Goal: Navigation & Orientation: Find specific page/section

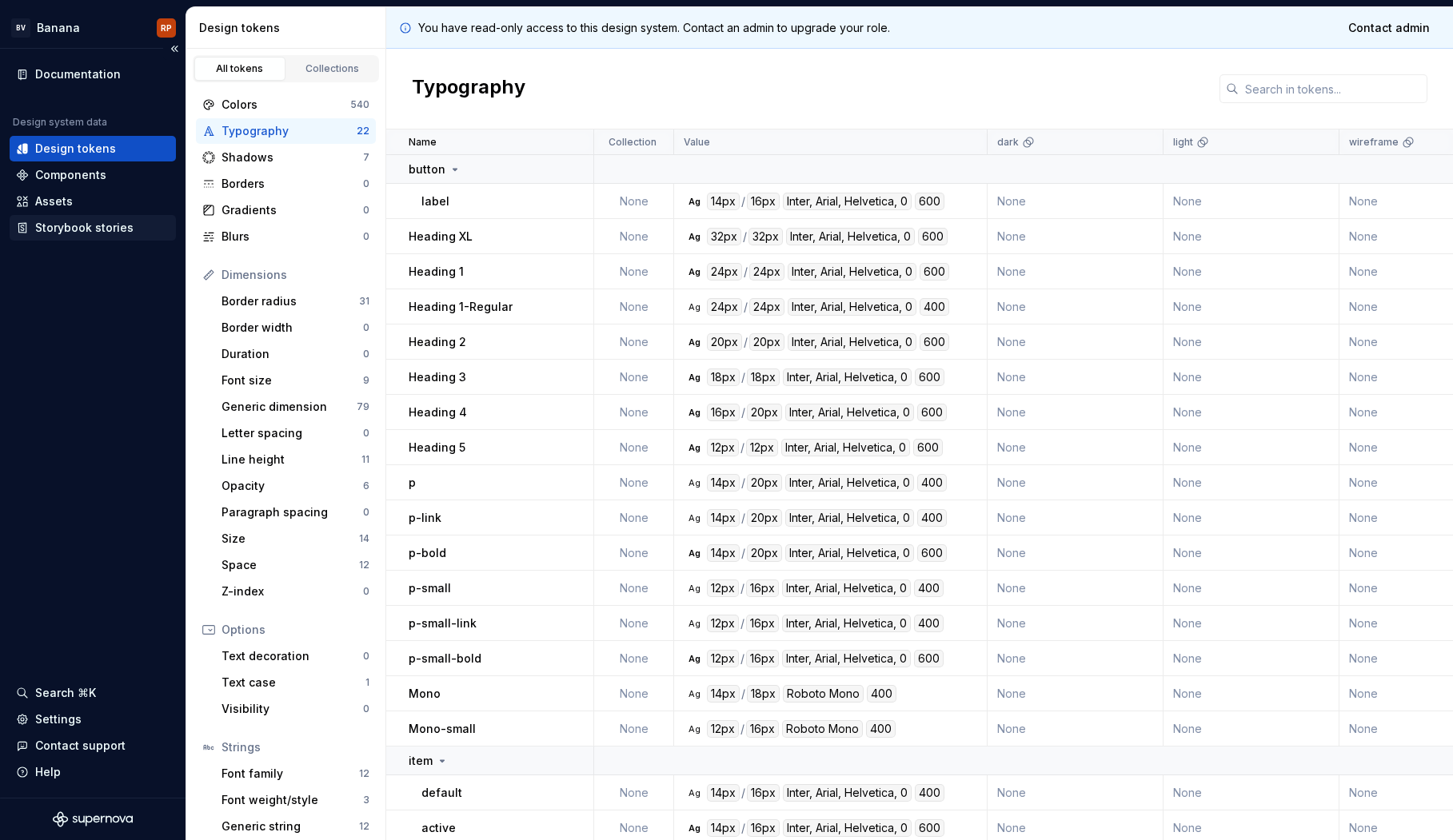
click at [62, 229] on div "Storybook stories" at bounding box center [84, 228] width 98 height 16
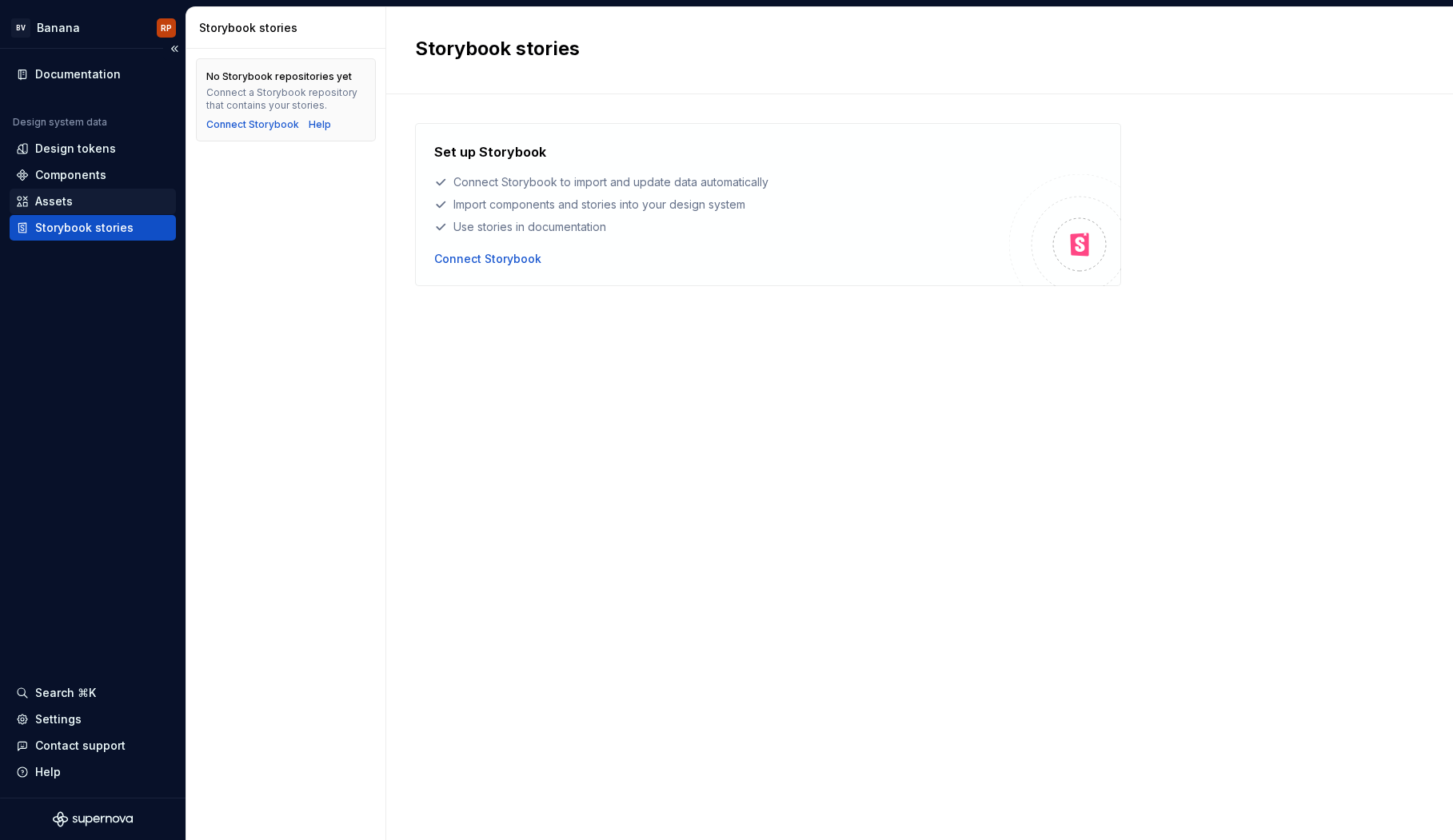
click at [58, 199] on div "Assets" at bounding box center [54, 201] width 38 height 16
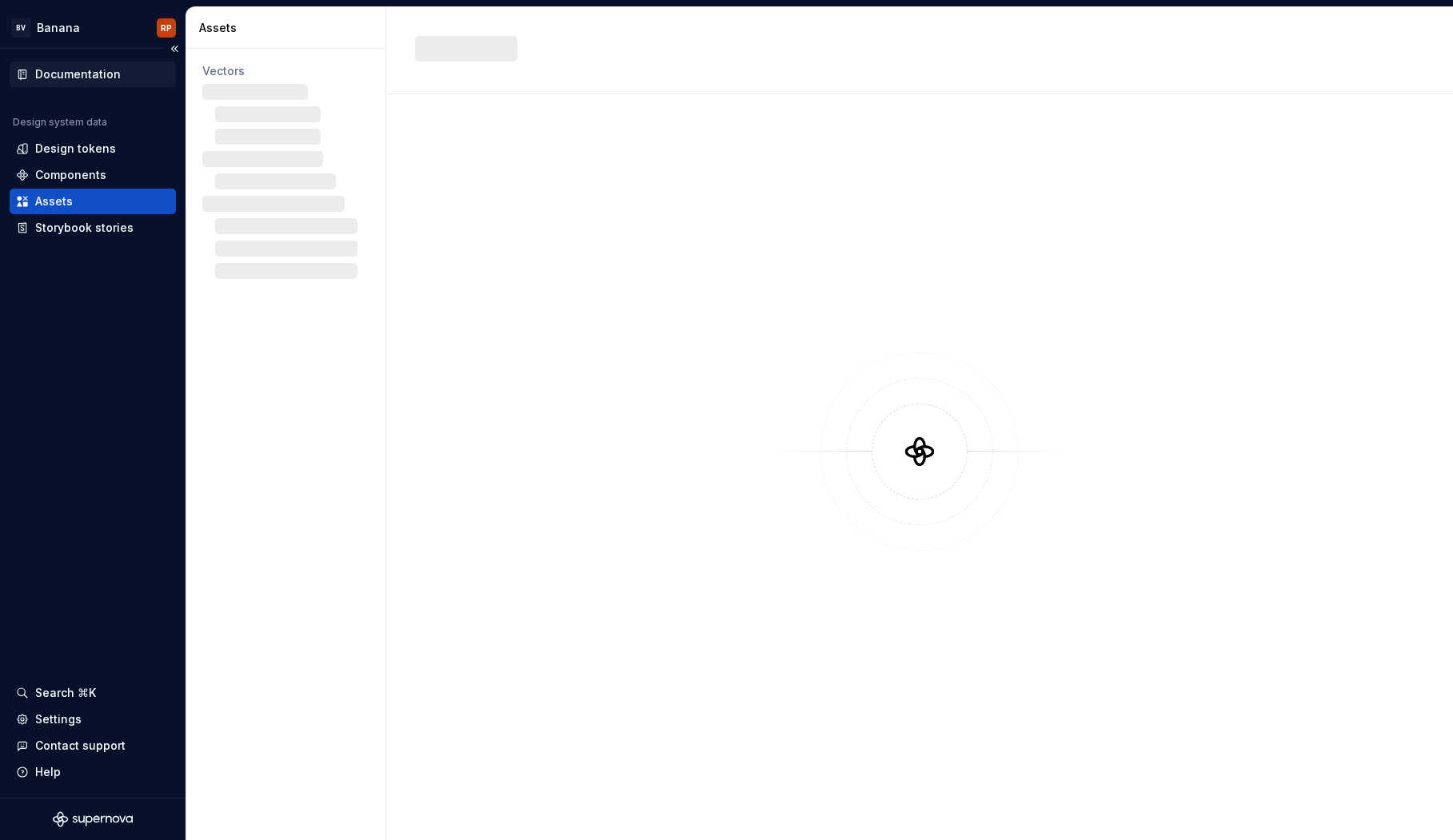
click at [71, 71] on div "Documentation" at bounding box center [78, 74] width 86 height 16
